Goal: Information Seeking & Learning: Find specific fact

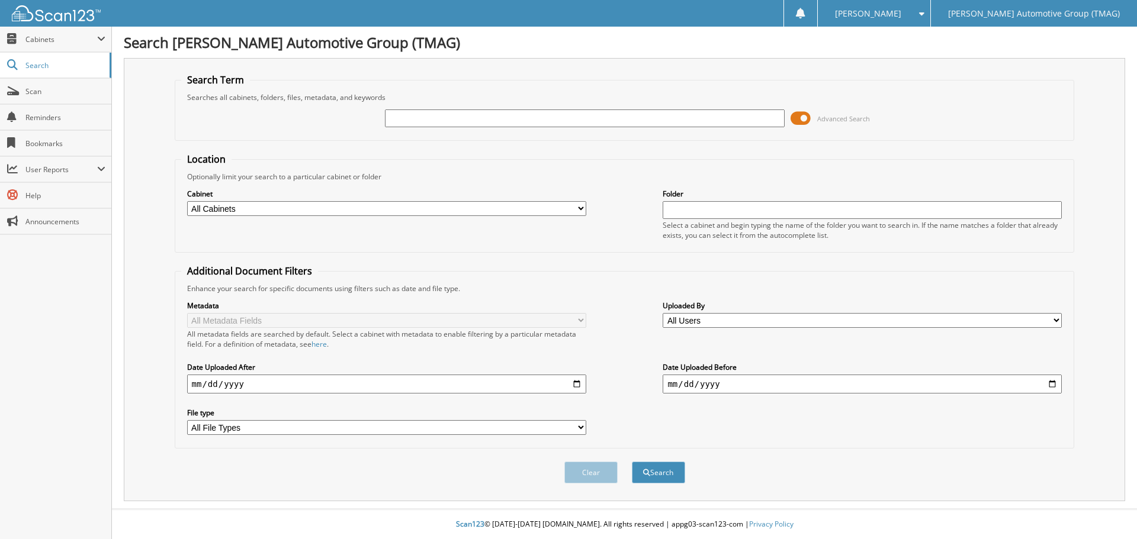
click at [388, 122] on input "text" at bounding box center [584, 119] width 399 height 18
type input "H25819"
click at [632, 462] on button "Search" at bounding box center [658, 473] width 53 height 22
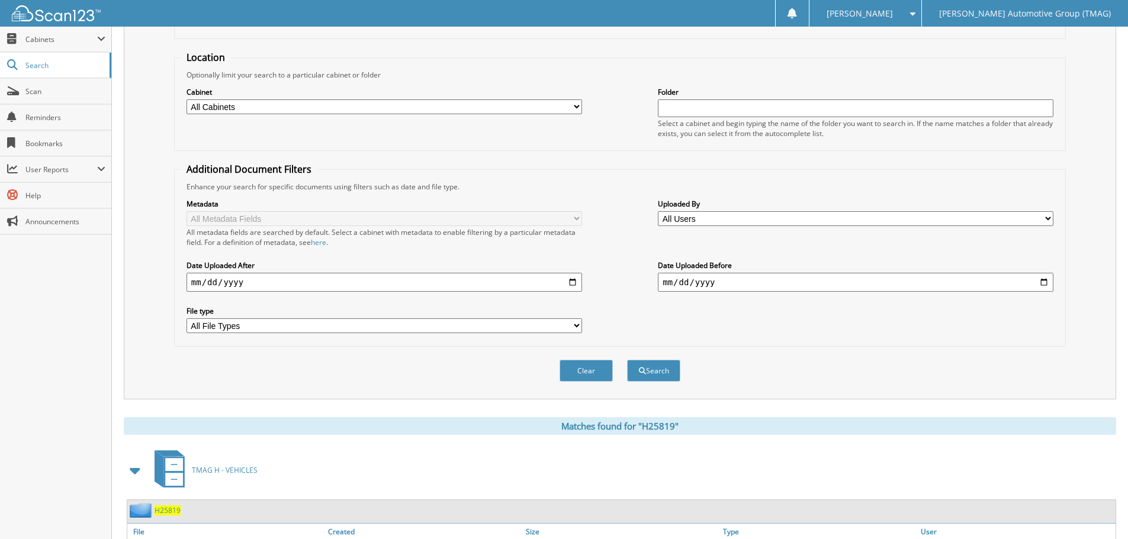
scroll to position [188, 0]
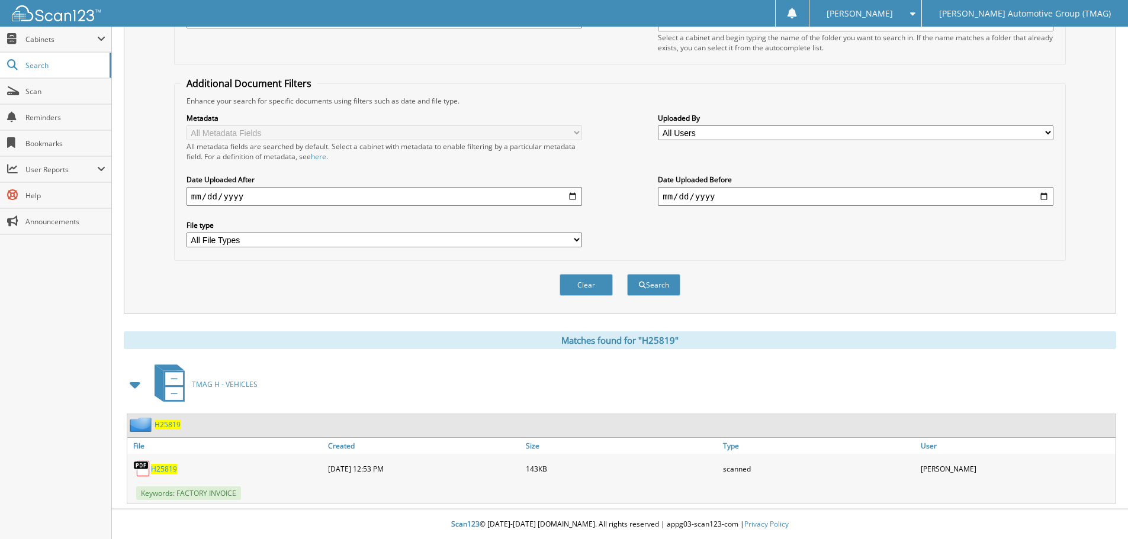
click at [168, 468] on span "H25819" at bounding box center [164, 469] width 26 height 10
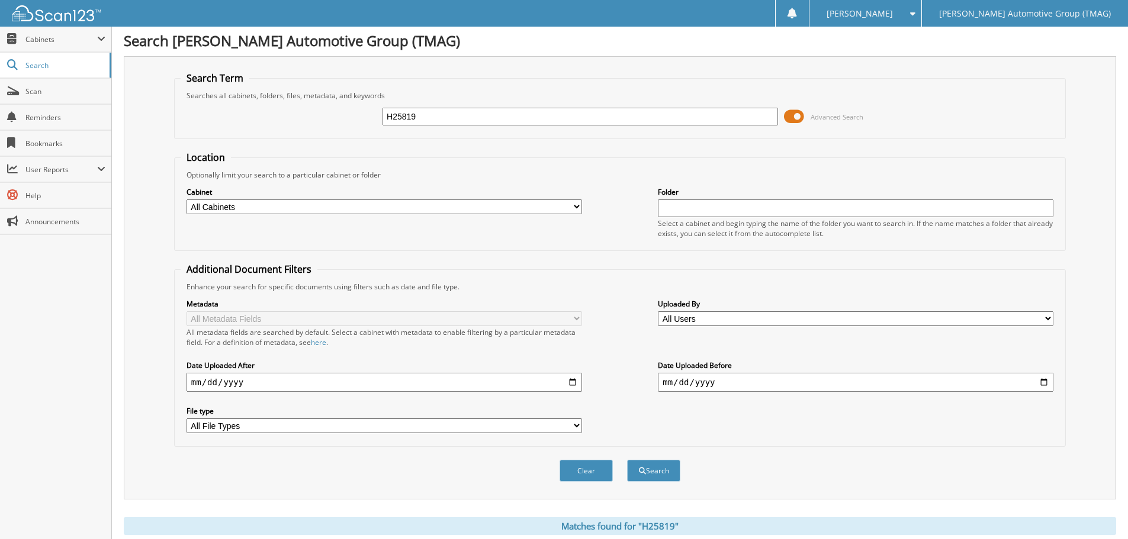
scroll to position [0, 0]
drag, startPoint x: 422, startPoint y: 121, endPoint x: 262, endPoint y: 124, distance: 159.3
click at [262, 124] on div "H25819 Advanced Search" at bounding box center [620, 118] width 879 height 32
type input "H25819"
click at [627, 462] on button "Search" at bounding box center [653, 473] width 53 height 22
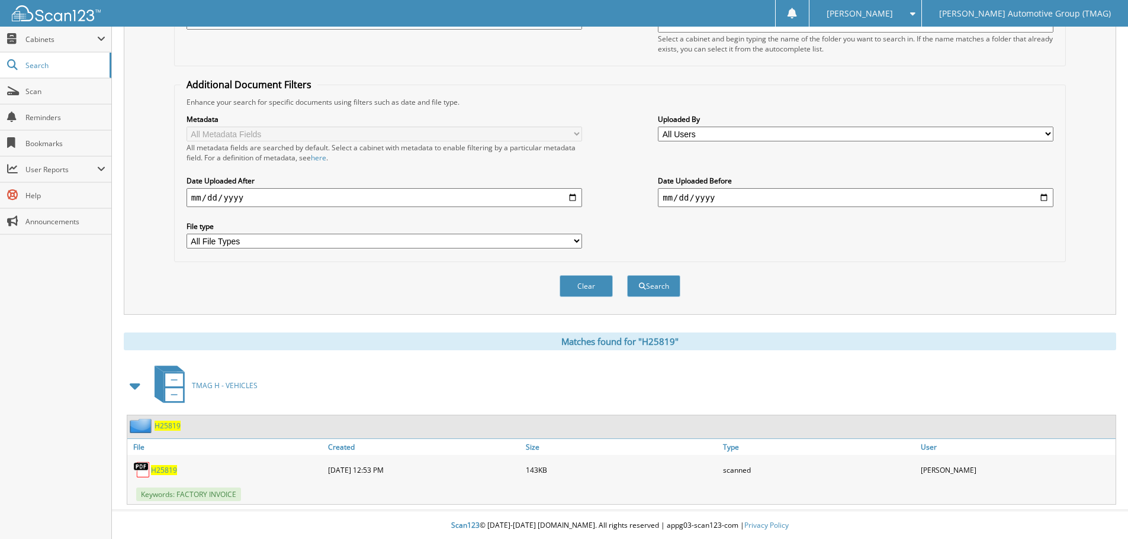
scroll to position [188, 0]
click at [163, 465] on span "H25819" at bounding box center [164, 469] width 26 height 10
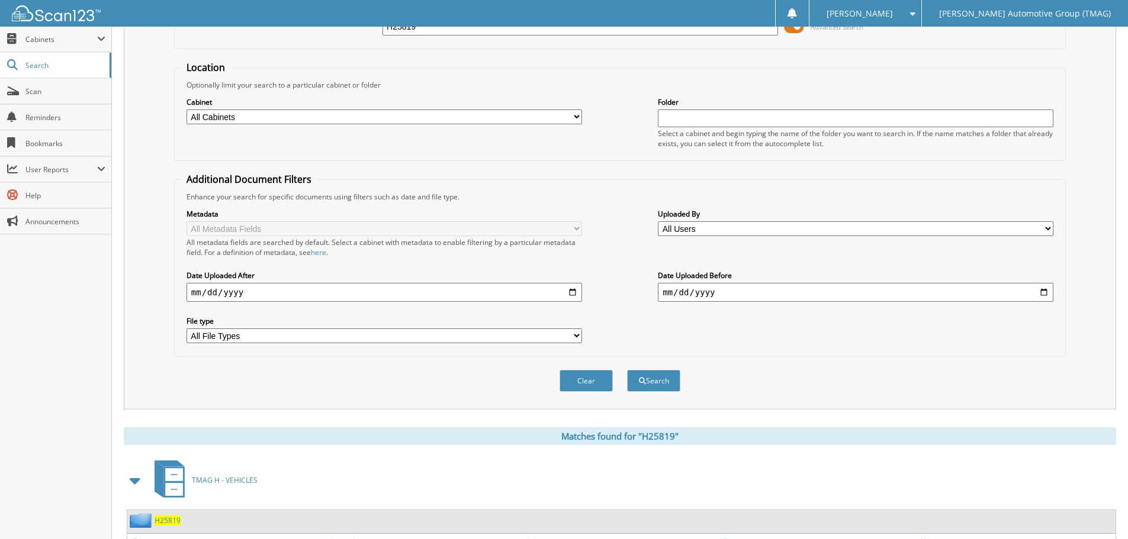
scroll to position [0, 0]
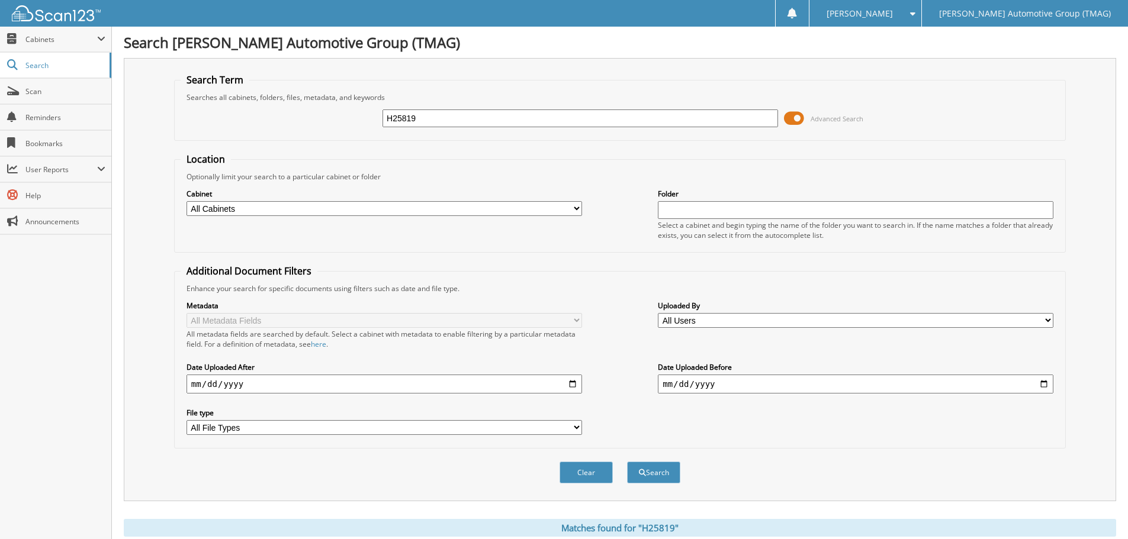
drag, startPoint x: 446, startPoint y: 120, endPoint x: 406, endPoint y: 115, distance: 41.1
click at [407, 117] on input "H25819" at bounding box center [579, 119] width 395 height 18
type input "H25820"
click at [627, 462] on button "Search" at bounding box center [653, 473] width 53 height 22
click at [665, 468] on button "Search" at bounding box center [653, 473] width 53 height 22
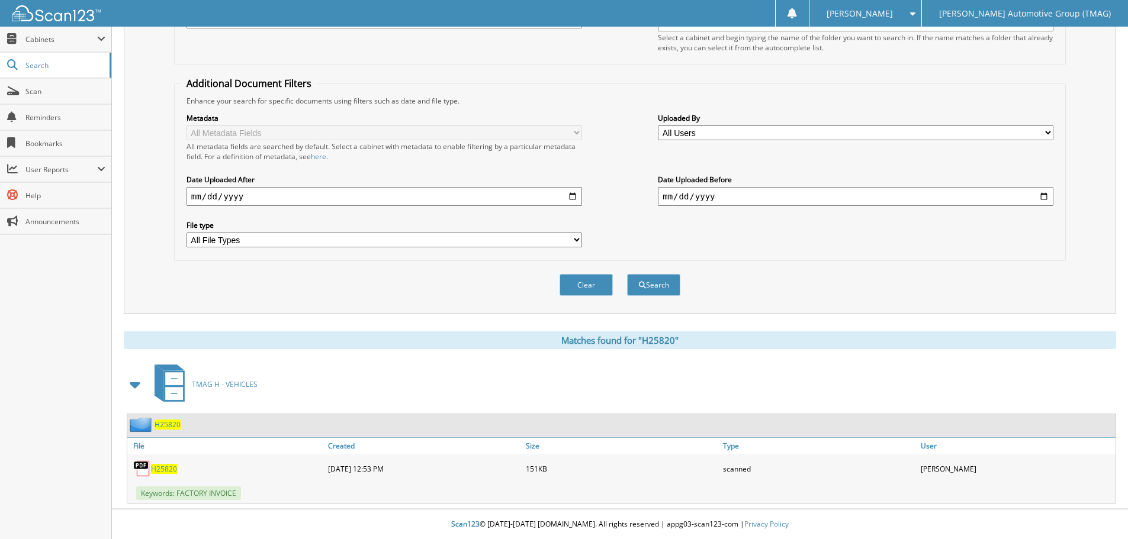
click at [165, 472] on span "H25820" at bounding box center [164, 469] width 26 height 10
click at [164, 472] on span "H25820" at bounding box center [164, 469] width 26 height 10
click at [164, 468] on span "H25820" at bounding box center [164, 469] width 26 height 10
